Goal: Transaction & Acquisition: Subscribe to service/newsletter

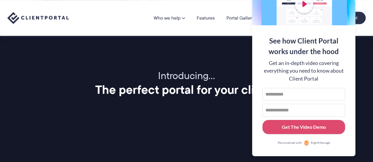
scroll to position [746, 0]
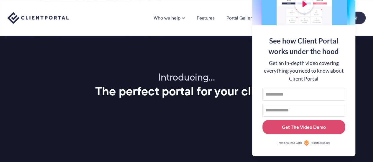
click at [183, 93] on h2 "The perfect portal for your clients" at bounding box center [186, 91] width 358 height 15
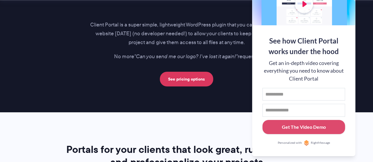
scroll to position [992, 0]
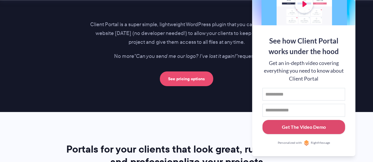
click at [191, 80] on link "See pricing options" at bounding box center [186, 79] width 53 height 15
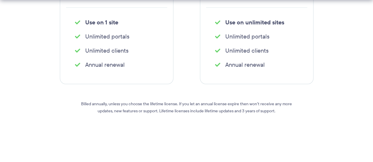
scroll to position [237, 0]
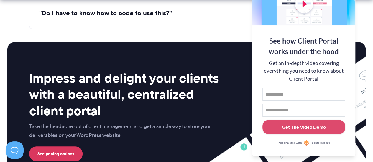
scroll to position [2443, 0]
